Goal: Task Accomplishment & Management: Use online tool/utility

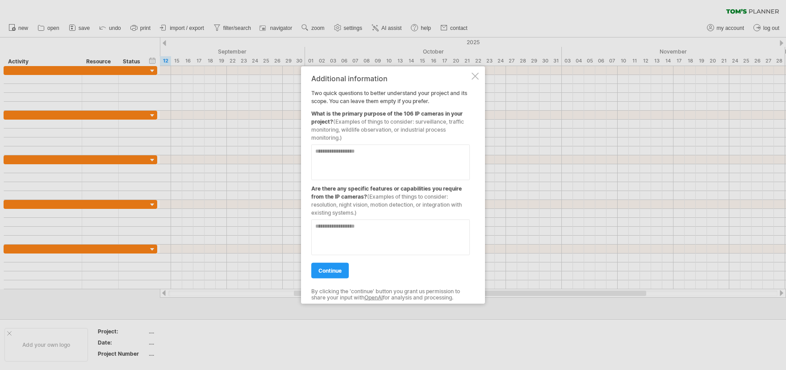
click at [387, 153] on textarea at bounding box center [390, 162] width 159 height 36
type textarea "*********"
click at [374, 229] on textarea at bounding box center [390, 237] width 159 height 36
type textarea "**********"
click at [336, 275] on link "continue" at bounding box center [330, 271] width 38 height 16
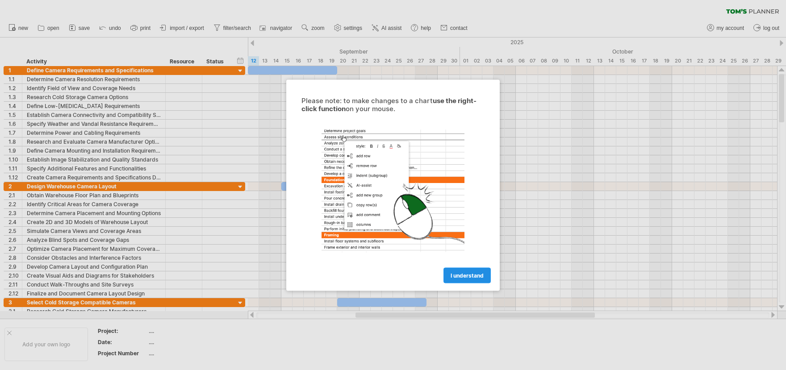
click at [456, 272] on span "I understand" at bounding box center [467, 275] width 33 height 7
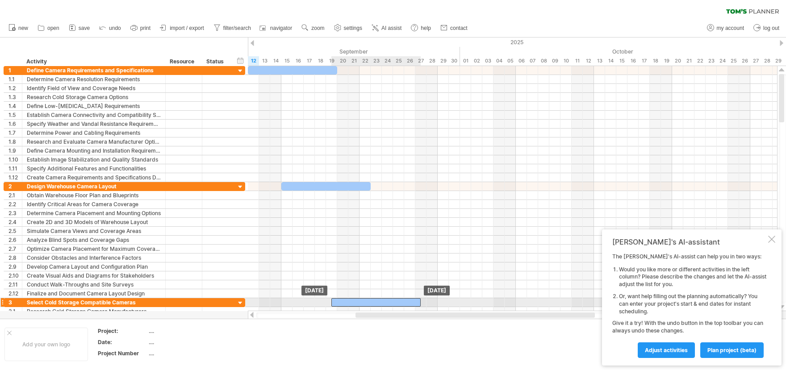
drag, startPoint x: 383, startPoint y: 303, endPoint x: 379, endPoint y: 305, distance: 4.6
click at [379, 305] on div at bounding box center [376, 302] width 89 height 8
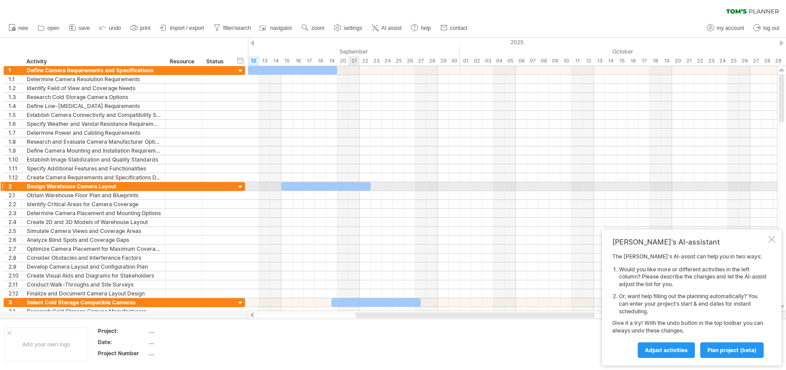
click at [349, 187] on div at bounding box center [326, 186] width 89 height 8
drag, startPoint x: 343, startPoint y: 187, endPoint x: 370, endPoint y: 186, distance: 26.4
click at [370, 186] on div at bounding box center [353, 186] width 89 height 8
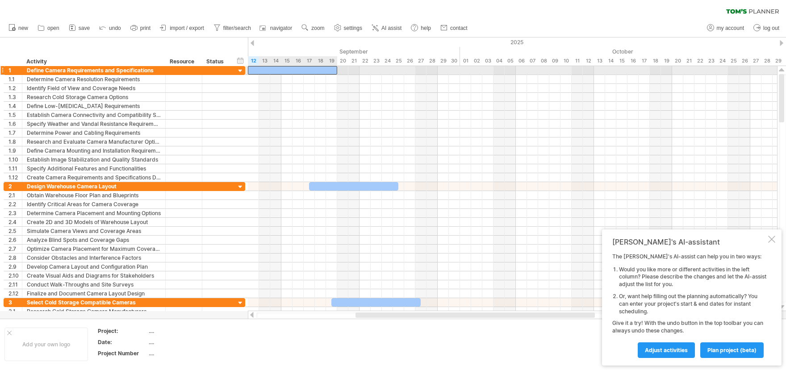
click at [331, 69] on div at bounding box center [292, 70] width 89 height 8
drag, startPoint x: 336, startPoint y: 70, endPoint x: 272, endPoint y: 75, distance: 64.9
click at [272, 75] on div "[DATE] - 2.0 days [DATE]" at bounding box center [512, 188] width 529 height 245
drag, startPoint x: 255, startPoint y: 70, endPoint x: 263, endPoint y: 71, distance: 7.6
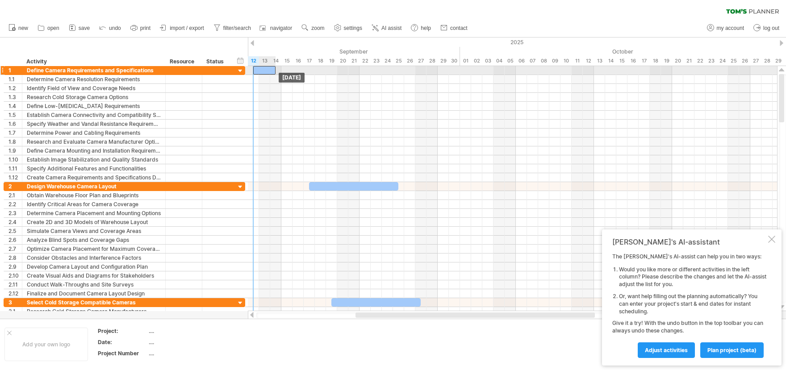
click at [263, 71] on div at bounding box center [264, 70] width 22 height 8
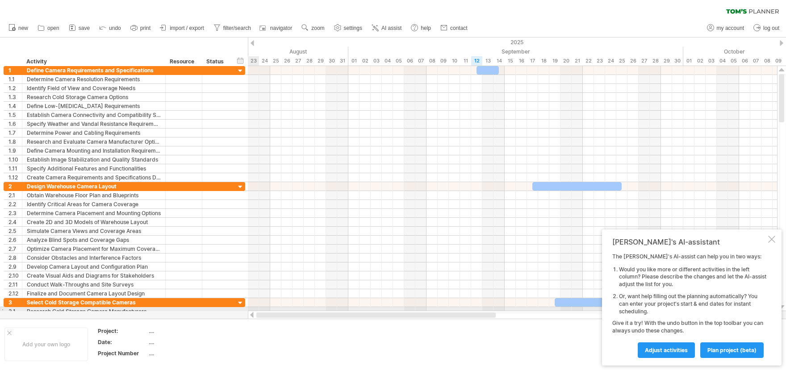
drag, startPoint x: 370, startPoint y: 314, endPoint x: 248, endPoint y: 309, distance: 122.5
click at [248, 309] on div "Trying to reach [DOMAIN_NAME] Connected again... 0% clear filter new 1" at bounding box center [393, 185] width 786 height 370
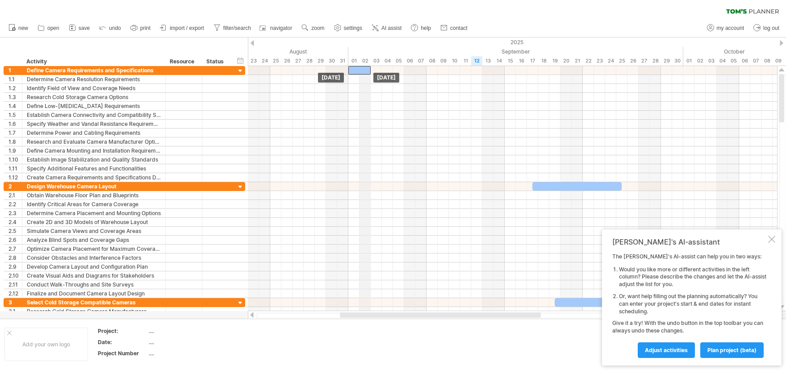
drag, startPoint x: 492, startPoint y: 69, endPoint x: 362, endPoint y: 63, distance: 129.3
click at [362, 63] on div "Trying to reach [DOMAIN_NAME] Connected again... 0% clear filter new 1" at bounding box center [393, 185] width 786 height 370
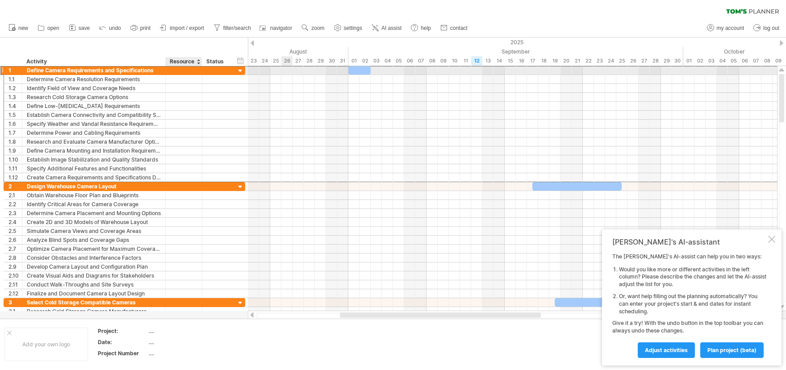
click at [187, 68] on div at bounding box center [183, 70] width 27 height 8
click at [115, 70] on div "Define Camera Requirements and Specifications" at bounding box center [94, 70] width 134 height 8
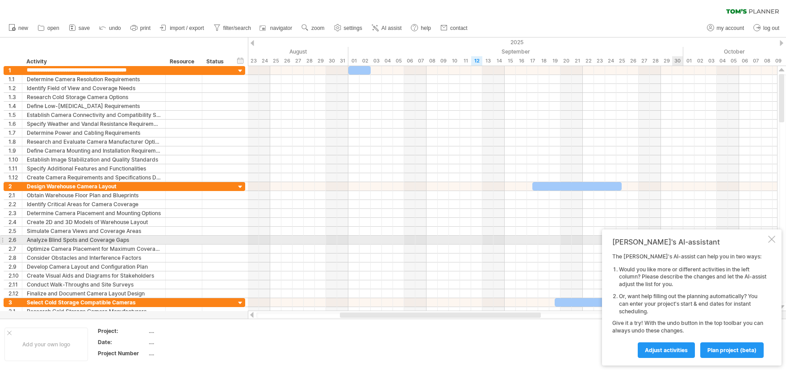
click at [770, 241] on div at bounding box center [772, 239] width 7 height 7
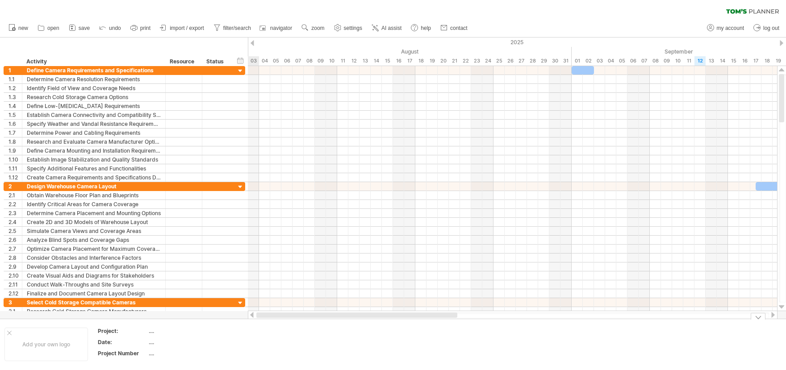
drag, startPoint x: 524, startPoint y: 316, endPoint x: 341, endPoint y: 301, distance: 182.9
click at [380, 324] on div "Trying to reach [DOMAIN_NAME] Connected again... 0% clear filter new 1" at bounding box center [393, 185] width 786 height 370
click at [81, 28] on span "save" at bounding box center [84, 28] width 11 height 6
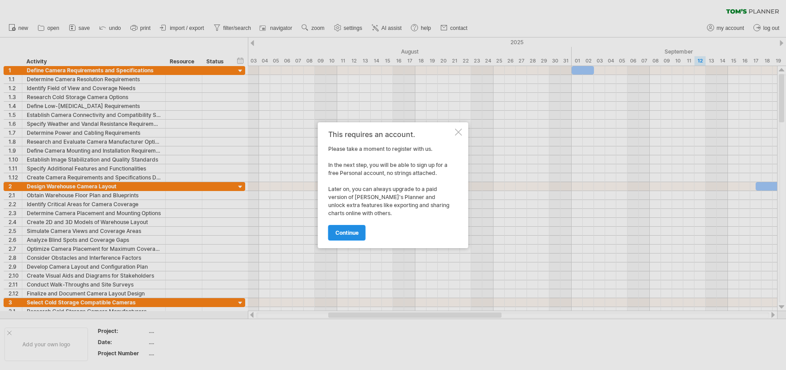
click at [349, 233] on span "continue" at bounding box center [347, 233] width 23 height 7
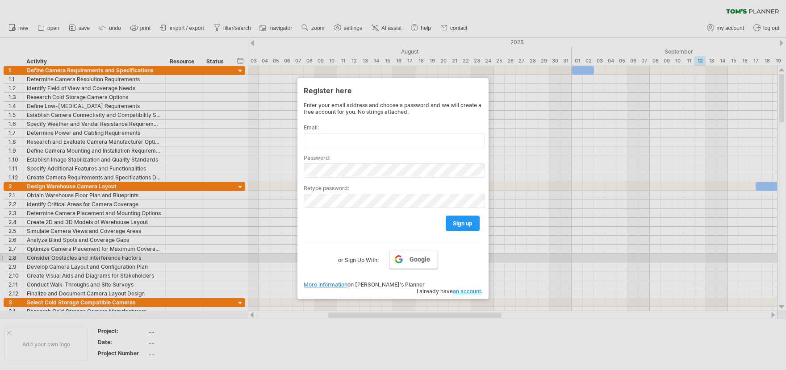
click at [416, 260] on span "Google" at bounding box center [420, 259] width 21 height 7
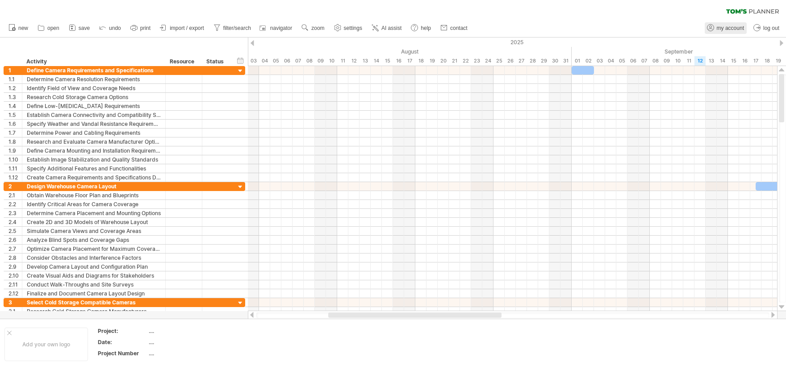
click at [727, 24] on link "my account" at bounding box center [726, 28] width 42 height 12
type input "**********"
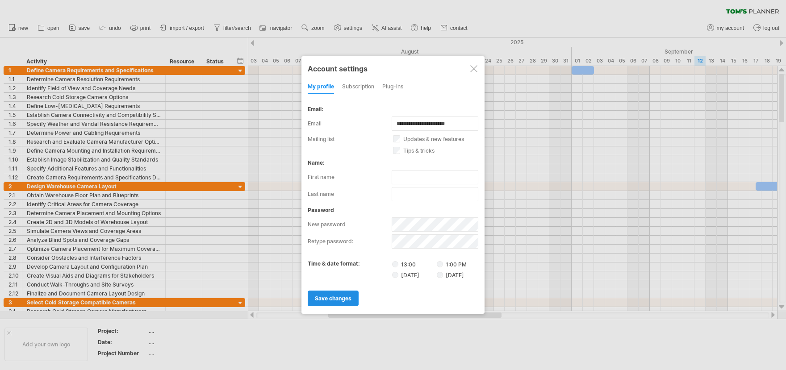
click at [340, 301] on span "save changes" at bounding box center [333, 298] width 37 height 7
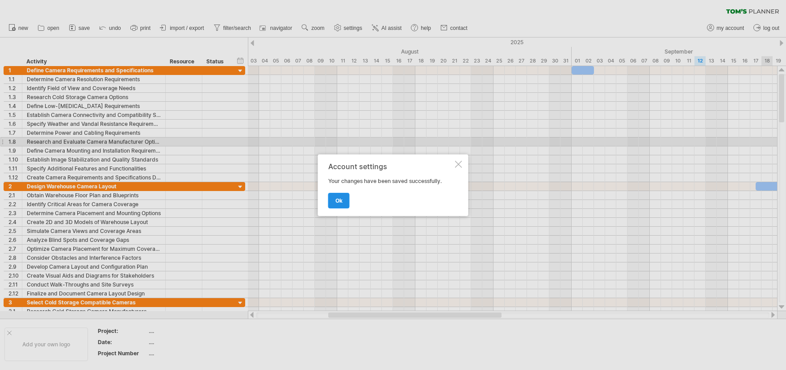
click at [336, 201] on span "ok" at bounding box center [339, 200] width 7 height 7
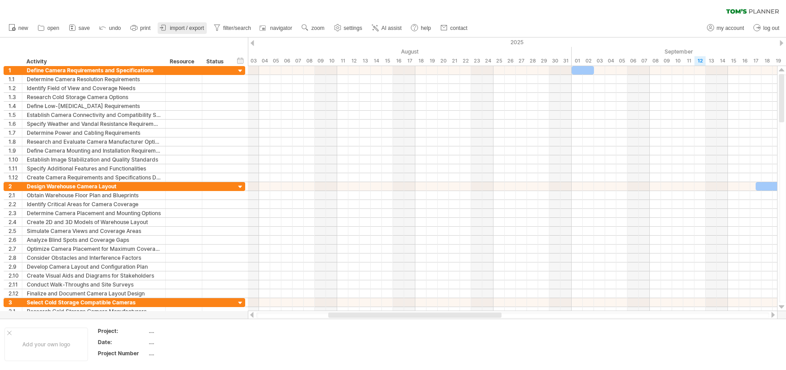
click at [176, 28] on span "import / export" at bounding box center [187, 28] width 34 height 6
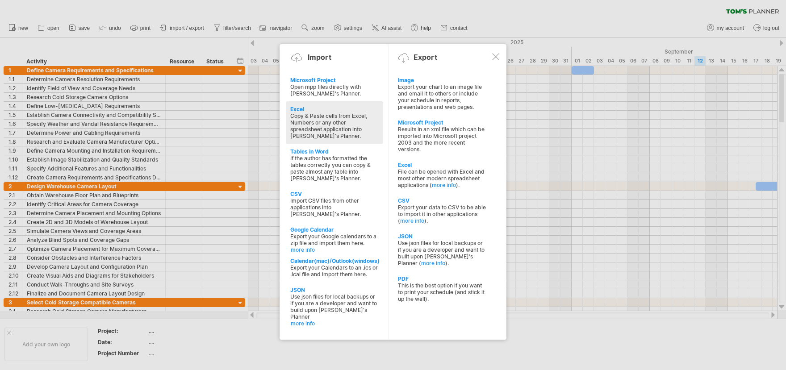
click at [298, 108] on div "Excel" at bounding box center [334, 109] width 88 height 7
type textarea "**********"
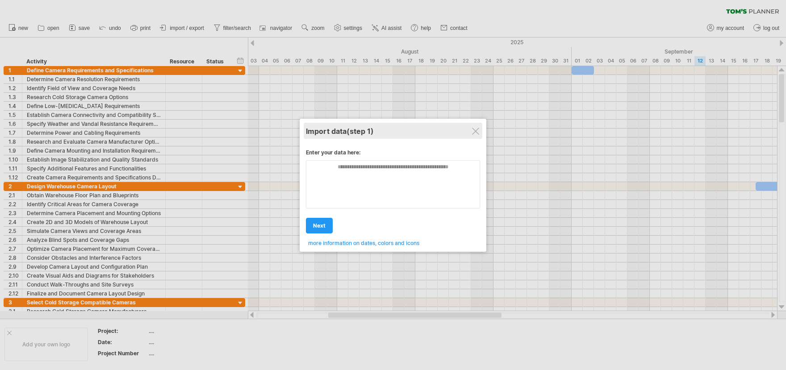
click at [480, 134] on div "Import data (step 1)" at bounding box center [393, 131] width 174 height 16
click at [475, 131] on div at bounding box center [475, 131] width 7 height 7
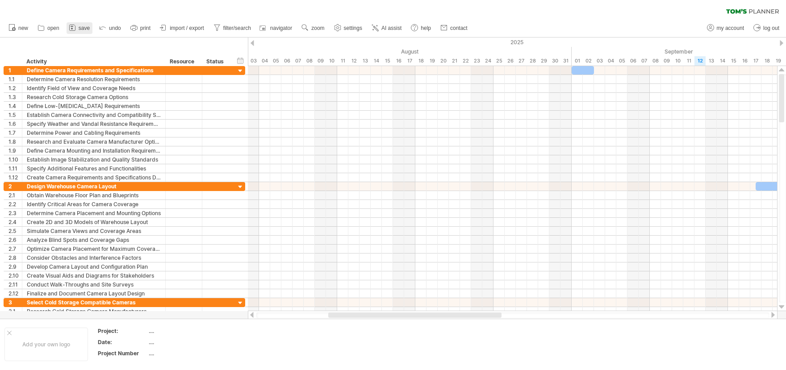
click at [82, 27] on span "save" at bounding box center [84, 28] width 11 height 6
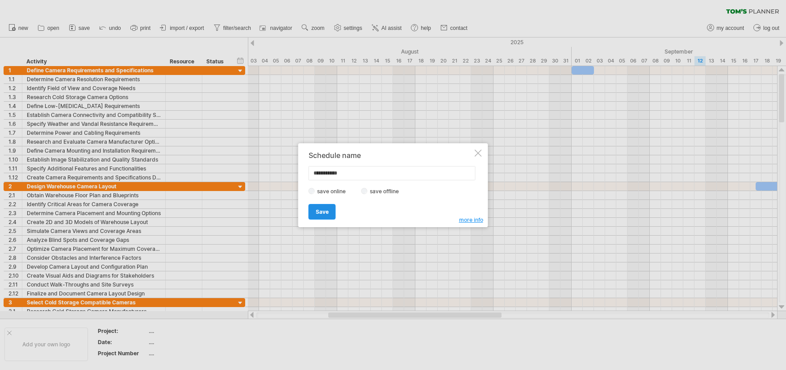
click at [316, 214] on span "Save" at bounding box center [322, 212] width 13 height 7
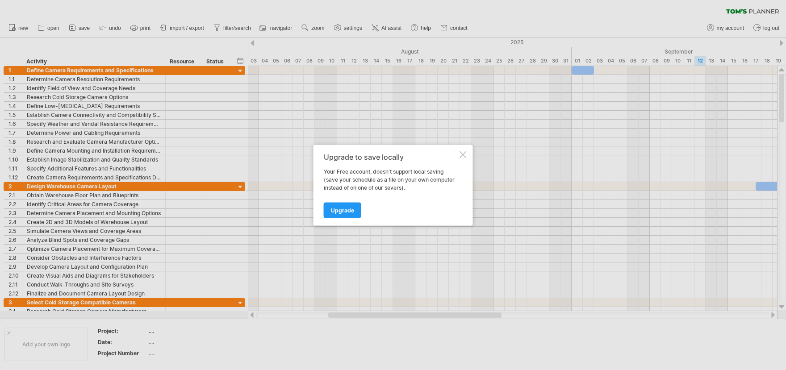
click at [466, 154] on div at bounding box center [463, 154] width 7 height 7
